Goal: Transaction & Acquisition: Subscribe to service/newsletter

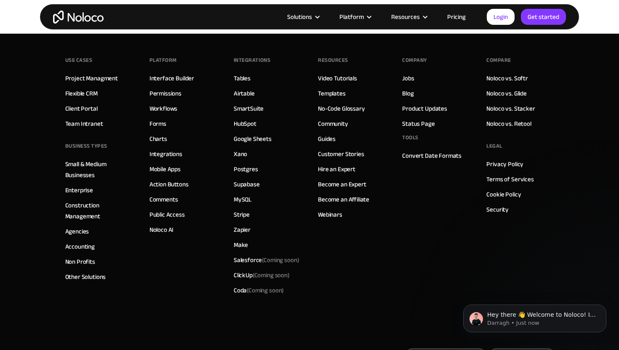
scroll to position [1540, 0]
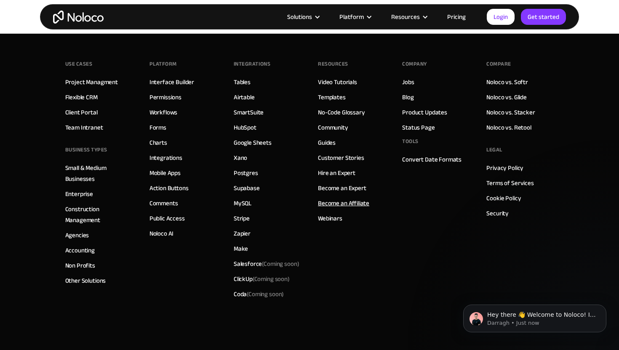
click at [341, 209] on link "Become an Affiliate" at bounding box center [343, 203] width 51 height 11
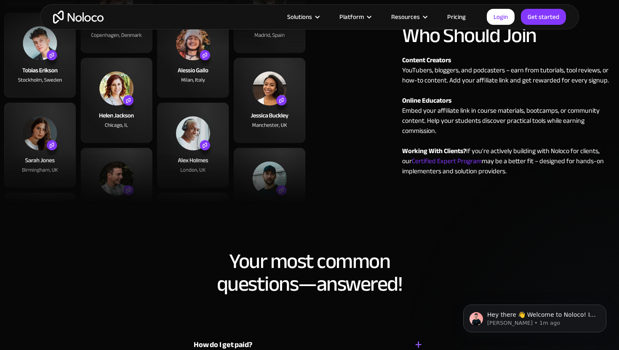
scroll to position [573, 0]
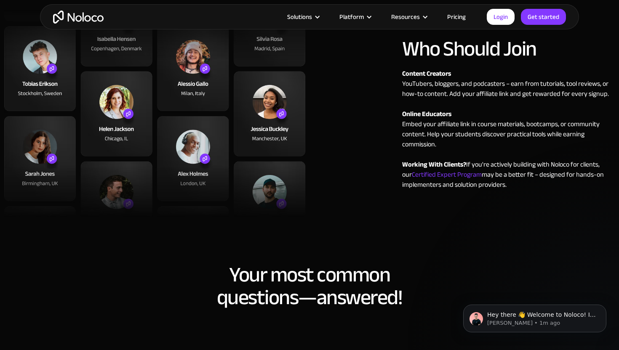
click at [430, 176] on span "Certified Expert Program" at bounding box center [447, 174] width 70 height 13
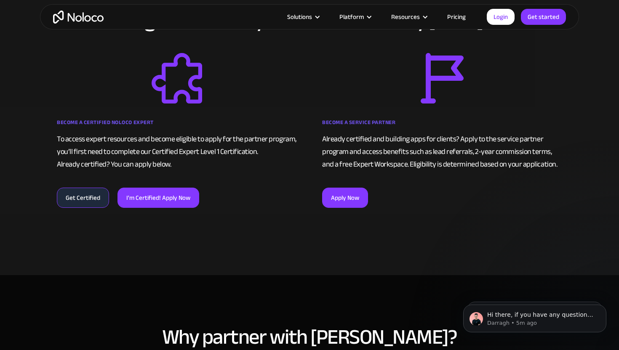
scroll to position [517, 0]
